Goal: Task Accomplishment & Management: Manage account settings

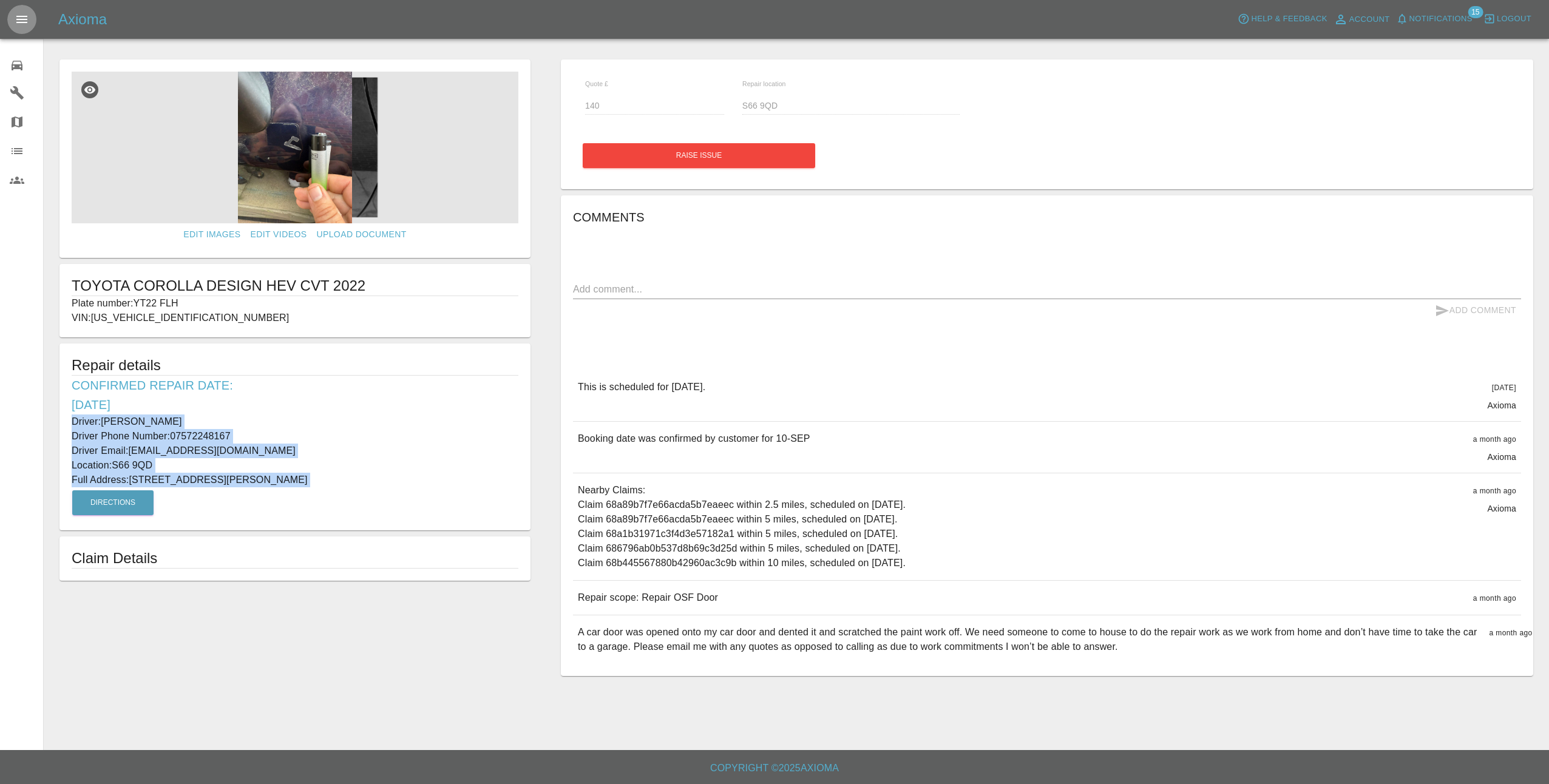
click at [22, 17] on icon "Open drawer" at bounding box center [21, 20] width 11 height 8
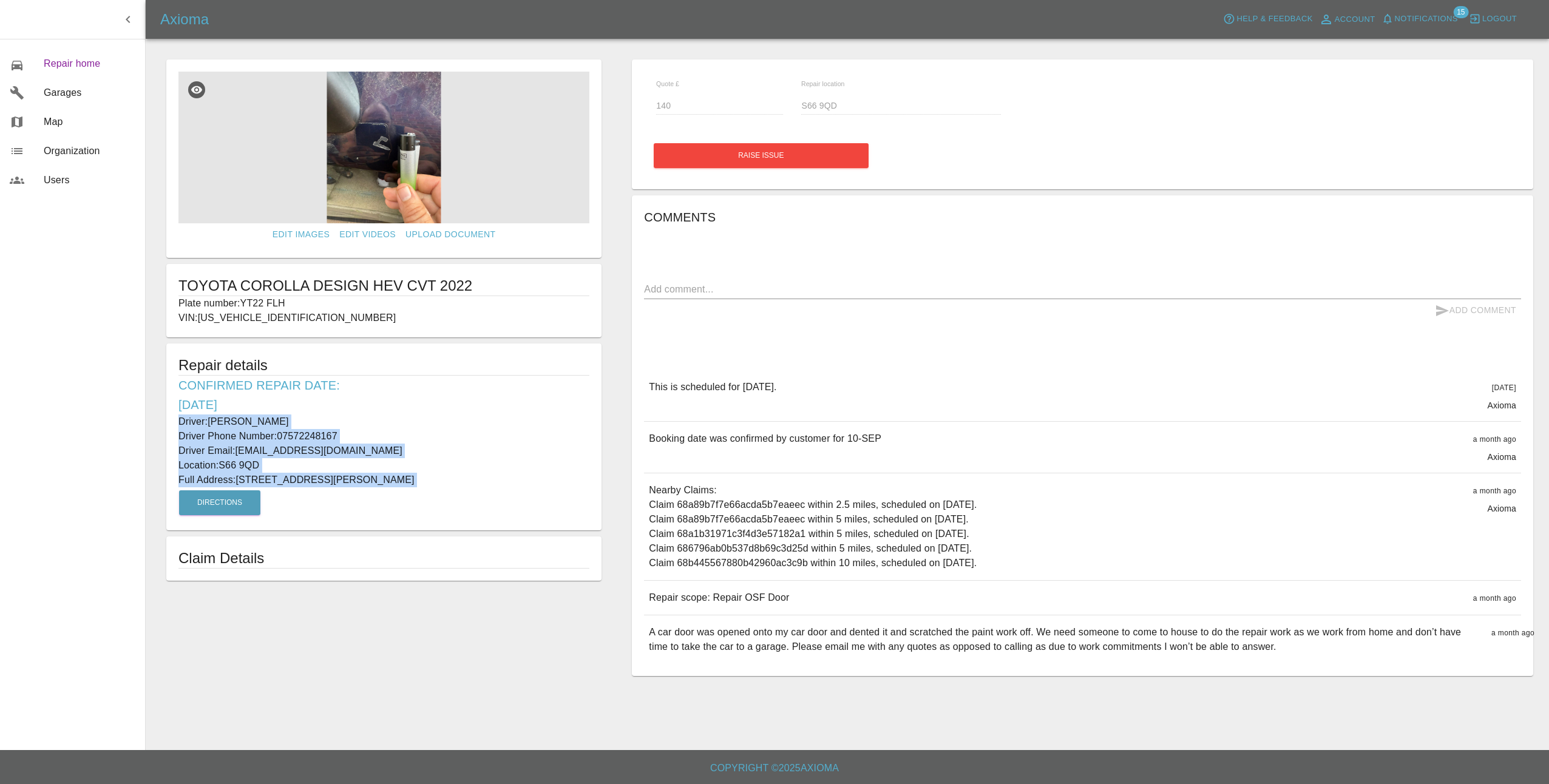
click at [65, 60] on span "Repair home" at bounding box center [89, 63] width 92 height 14
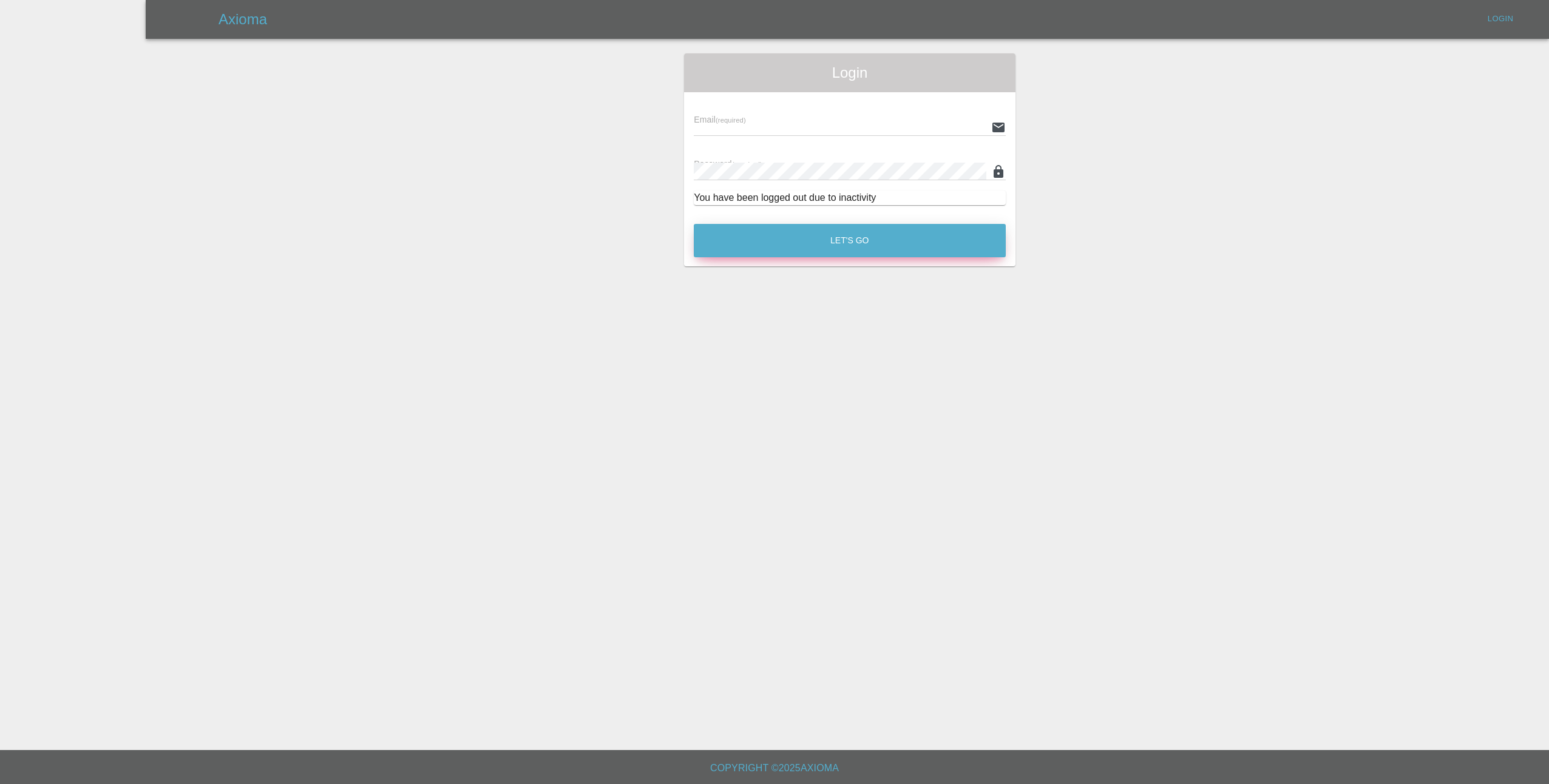
type input "[EMAIL_ADDRESS][DOMAIN_NAME]"
click at [762, 244] on button "Let's Go" at bounding box center [850, 240] width 312 height 33
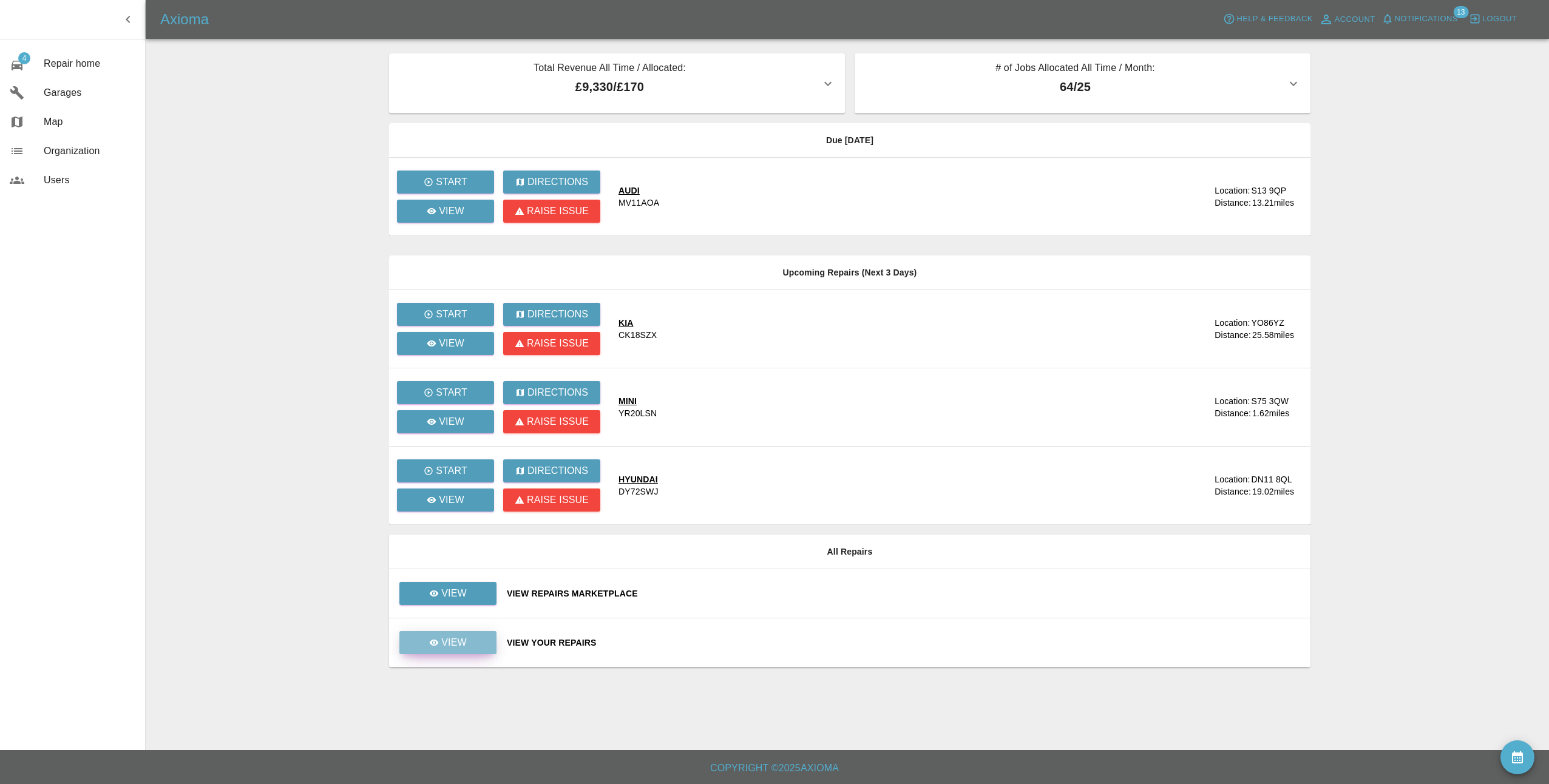
click at [444, 641] on p "View" at bounding box center [454, 642] width 25 height 14
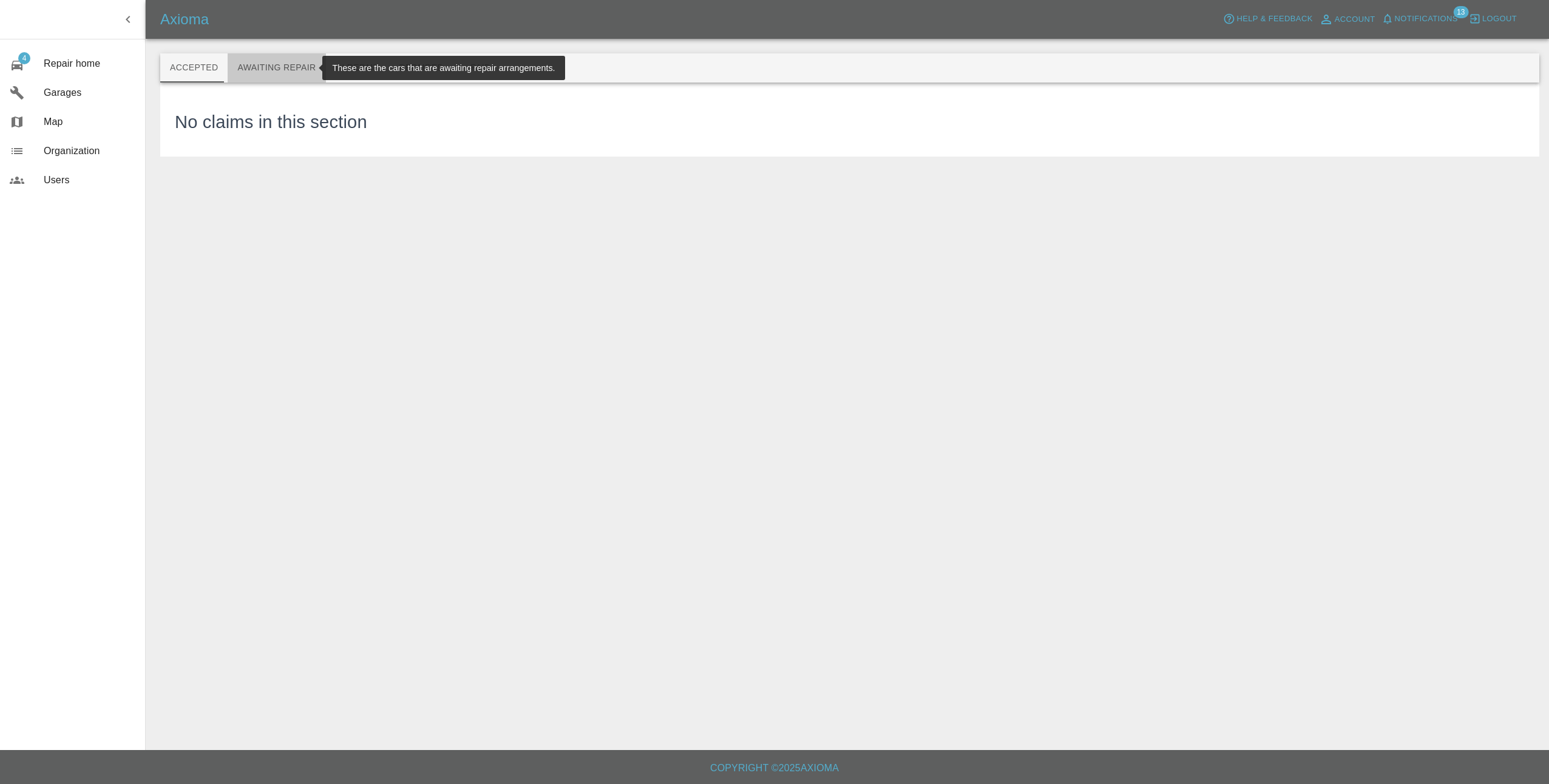
click at [282, 68] on button "Awaiting Repair" at bounding box center [276, 68] width 98 height 29
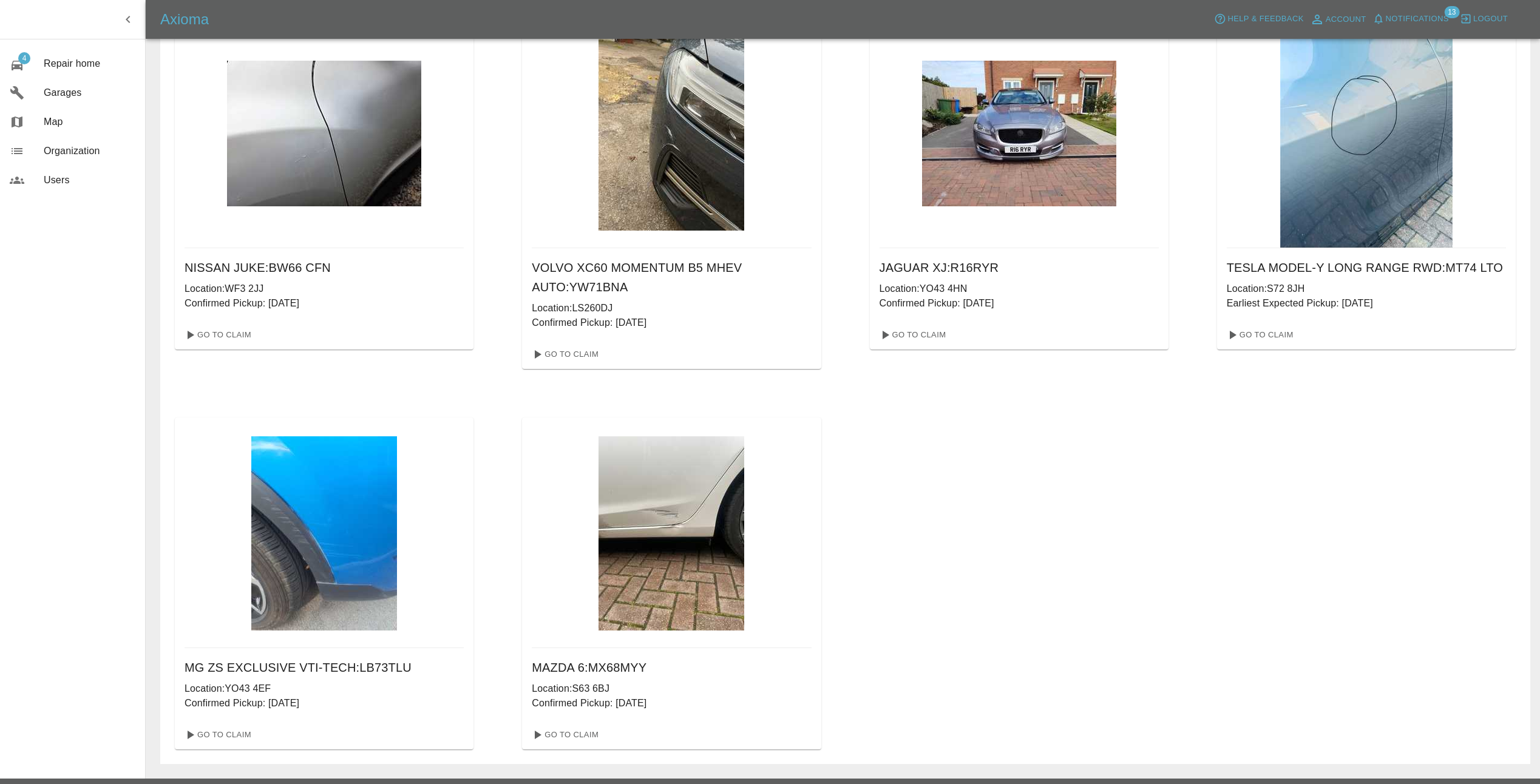
scroll to position [488, 0]
